Goal: Book appointment/travel/reservation

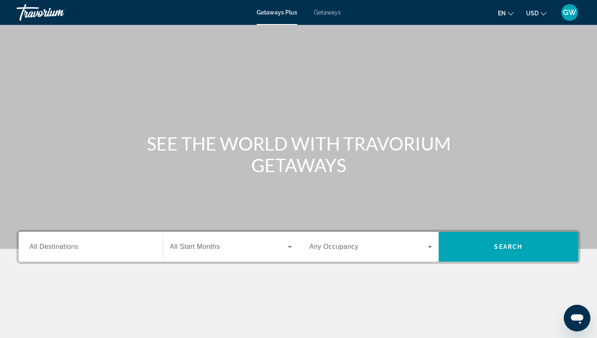
click at [67, 250] on span "All Destinations" at bounding box center [53, 246] width 49 height 7
click at [67, 251] on input "Destination All Destinations" at bounding box center [90, 247] width 123 height 10
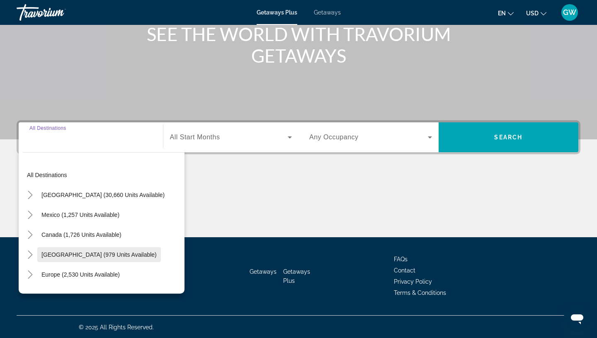
scroll to position [110, 0]
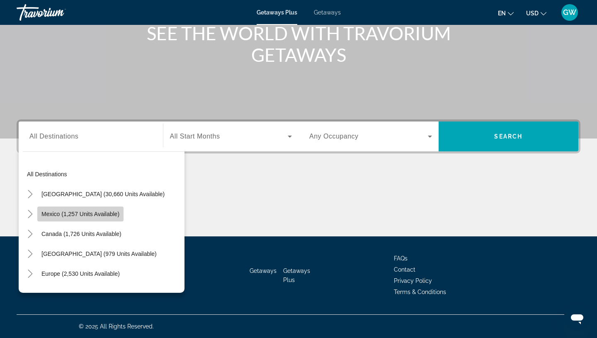
click at [79, 214] on span "Mexico (1,257 units available)" at bounding box center [80, 214] width 78 height 7
type input "**********"
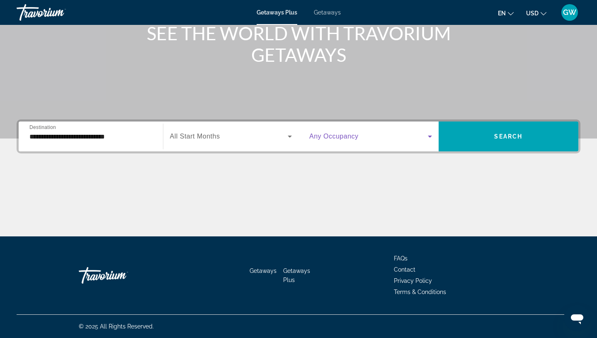
click at [430, 137] on icon "Search widget" at bounding box center [430, 137] width 4 height 2
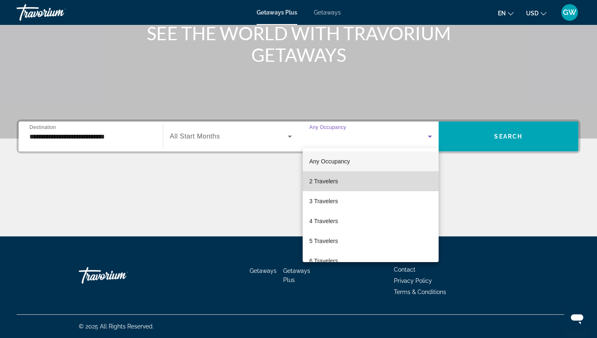
click at [344, 181] on mat-option "2 Travelers" at bounding box center [371, 181] width 136 height 20
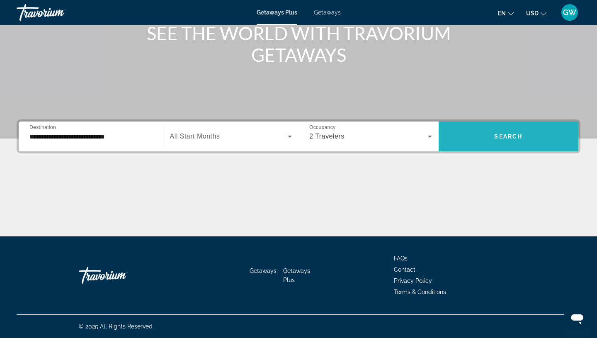
click at [517, 138] on span "Search" at bounding box center [509, 136] width 28 height 7
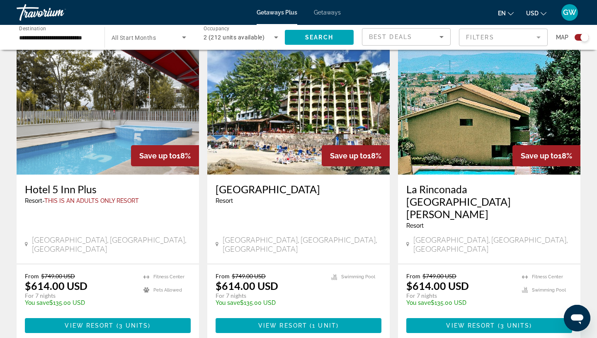
scroll to position [1262, 0]
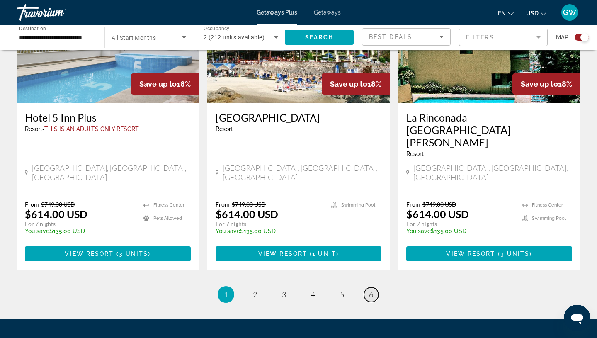
click at [374, 287] on link "page 6" at bounding box center [371, 294] width 15 height 15
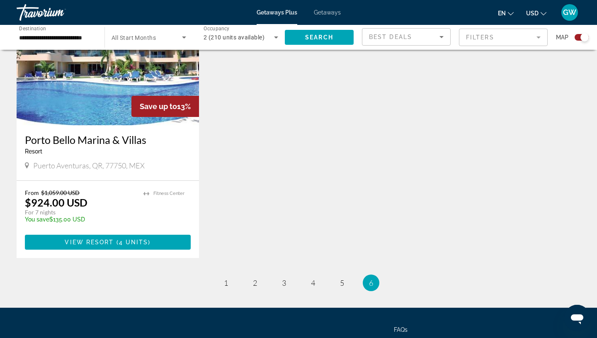
scroll to position [633, 0]
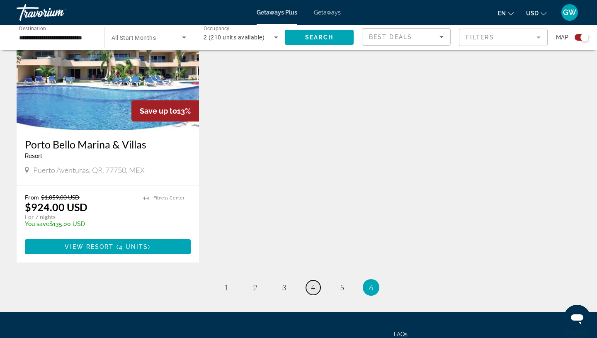
click at [316, 290] on link "page 4" at bounding box center [313, 287] width 15 height 15
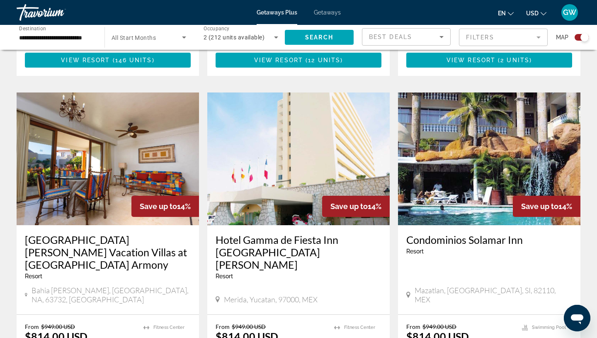
scroll to position [844, 0]
